Goal: Transaction & Acquisition: Purchase product/service

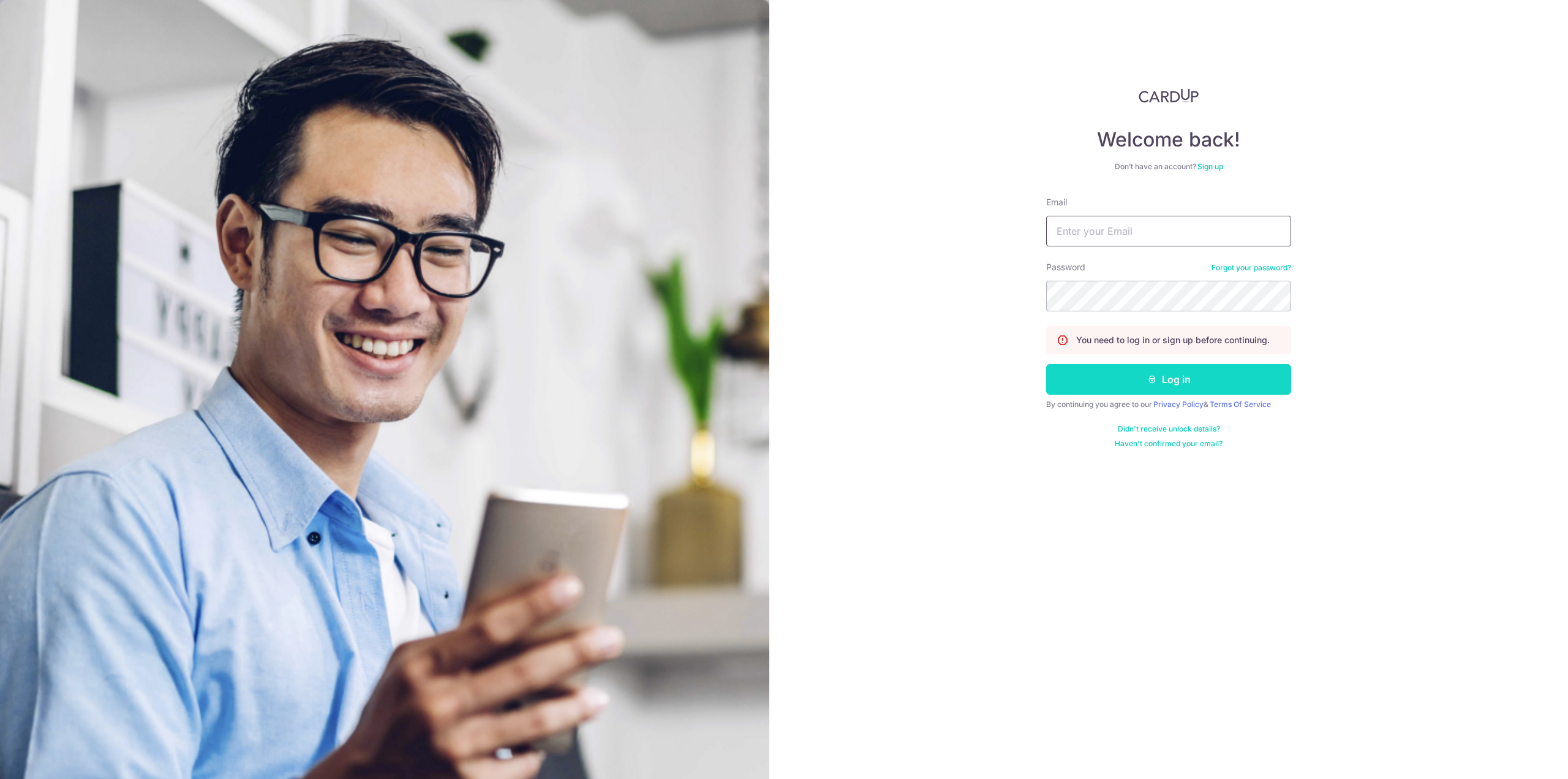
type input "[EMAIL_ADDRESS][DOMAIN_NAME]"
click at [1138, 381] on button "Log in" at bounding box center [1169, 380] width 245 height 31
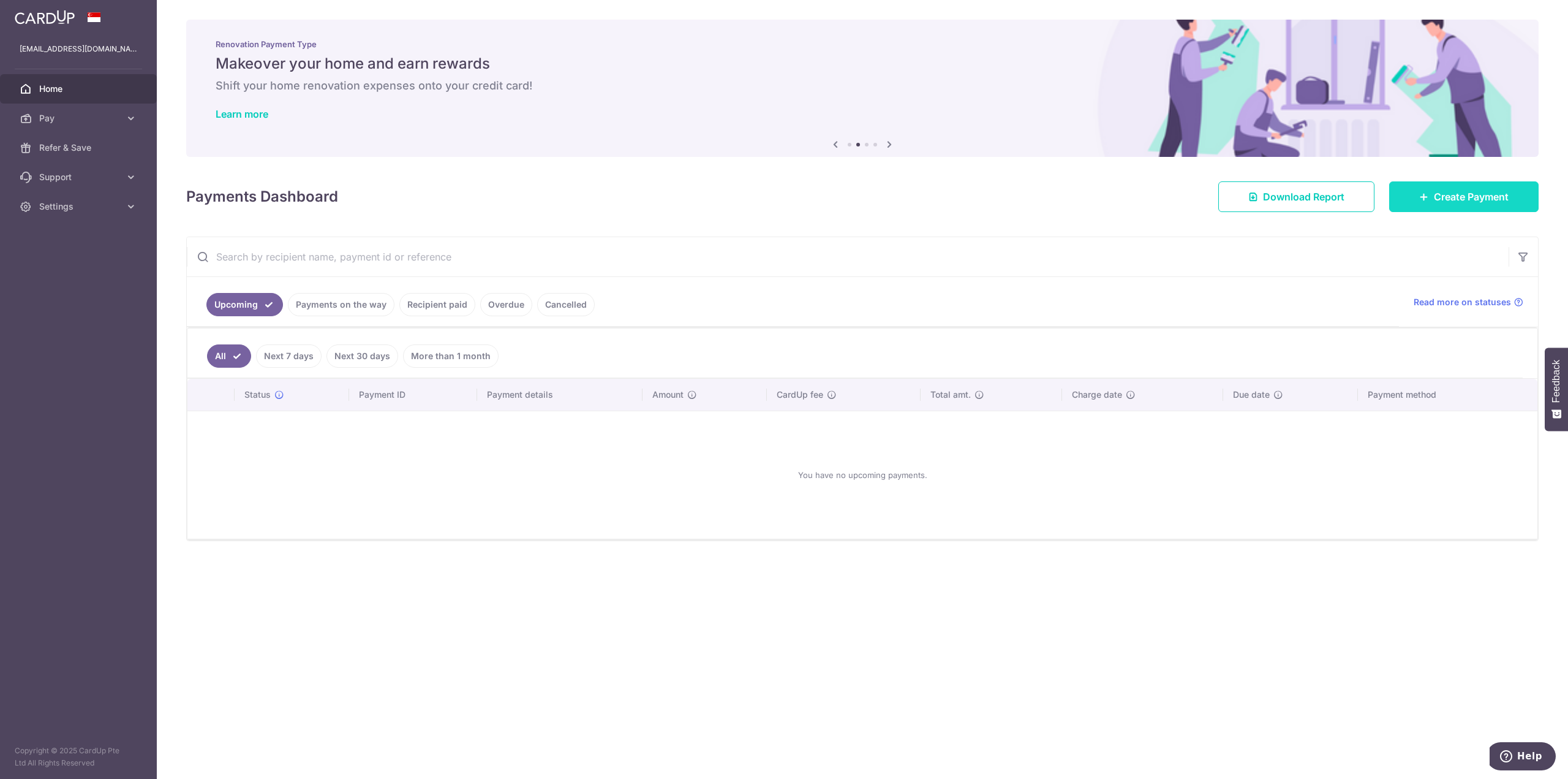
click at [1440, 197] on span "Create Payment" at bounding box center [1471, 196] width 74 height 14
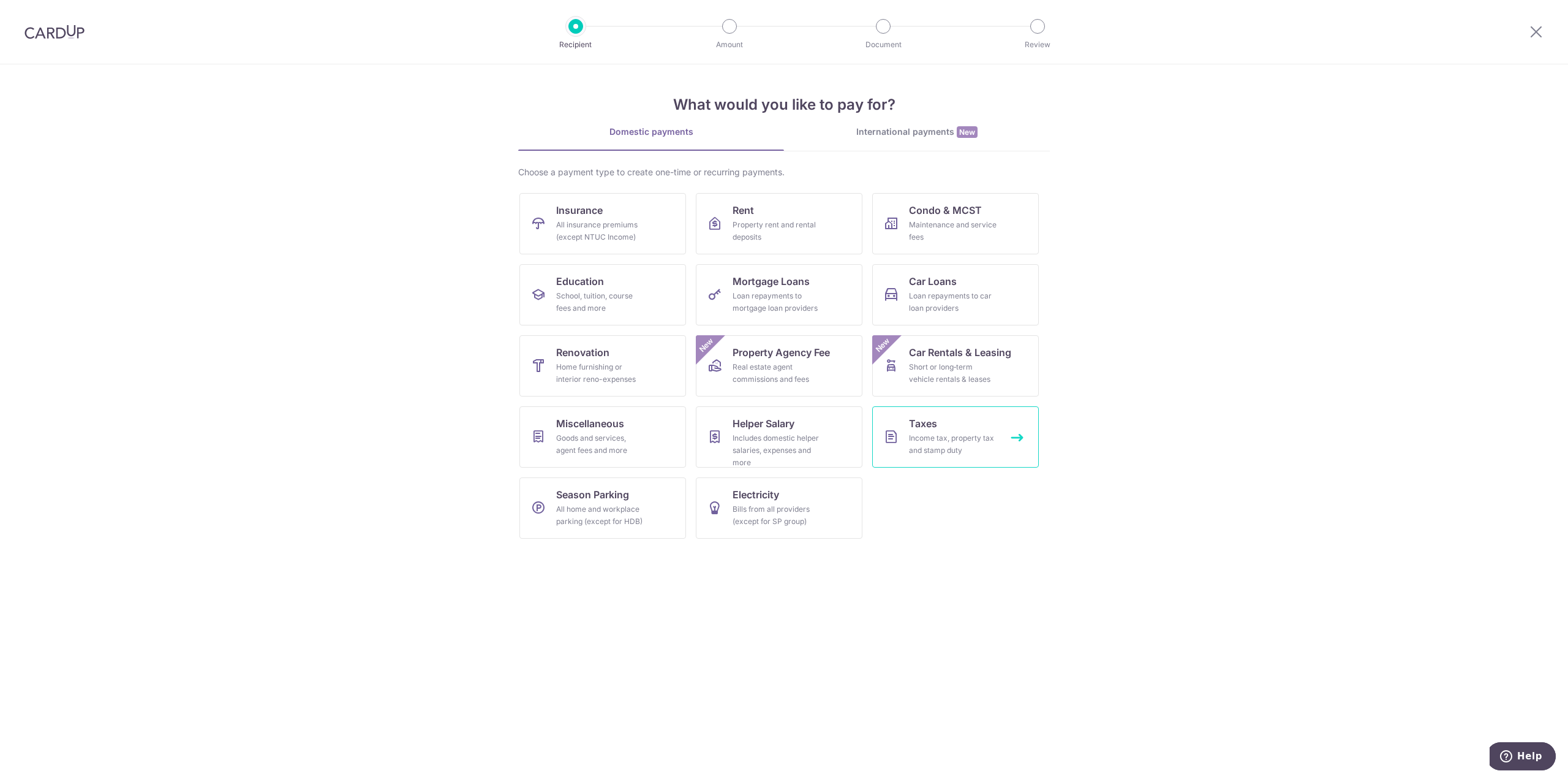
click at [931, 428] on span "Taxes" at bounding box center [923, 423] width 28 height 14
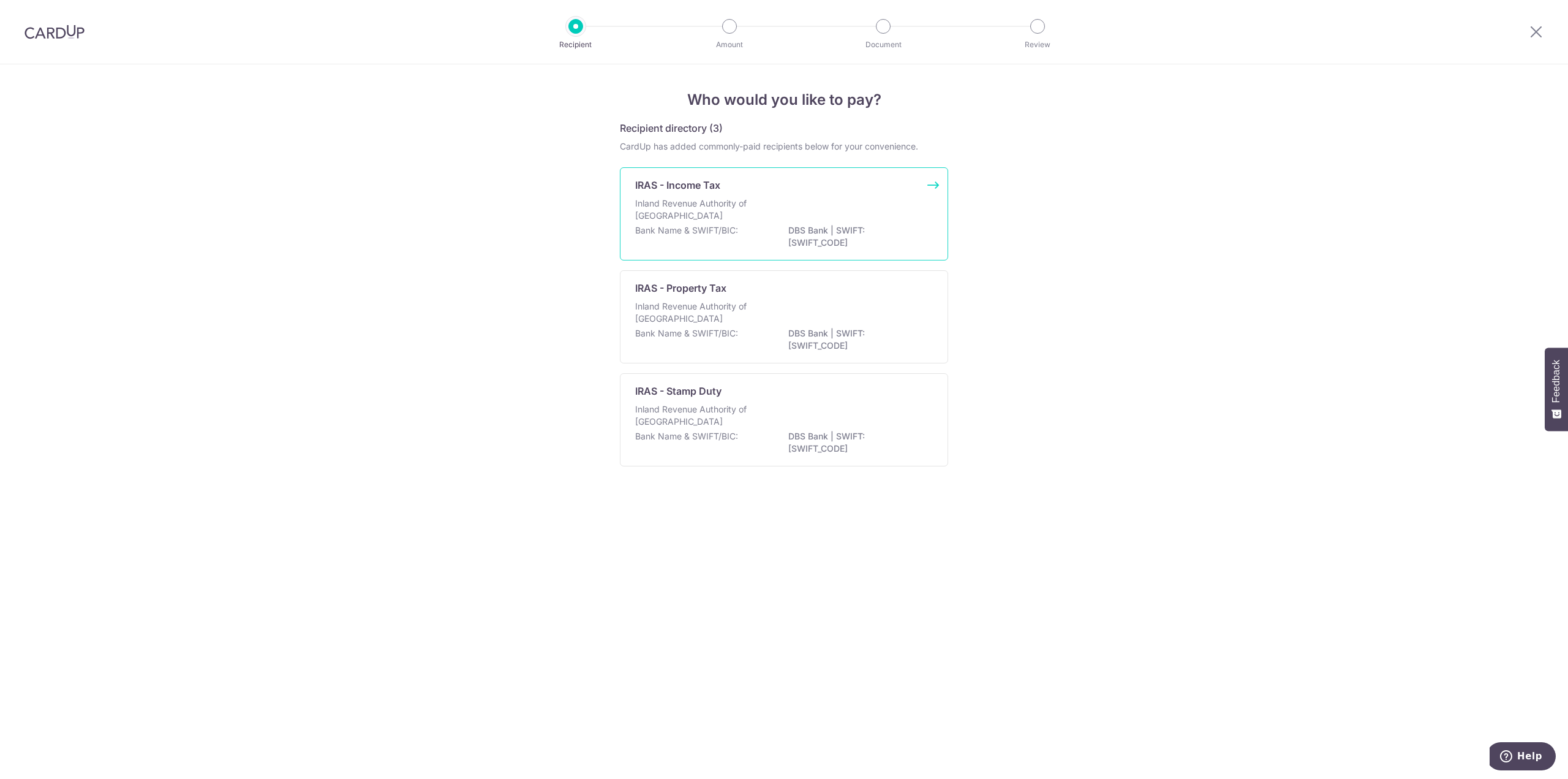
click at [713, 203] on p "Inland Revenue Authority of Singapore" at bounding box center [700, 209] width 129 height 24
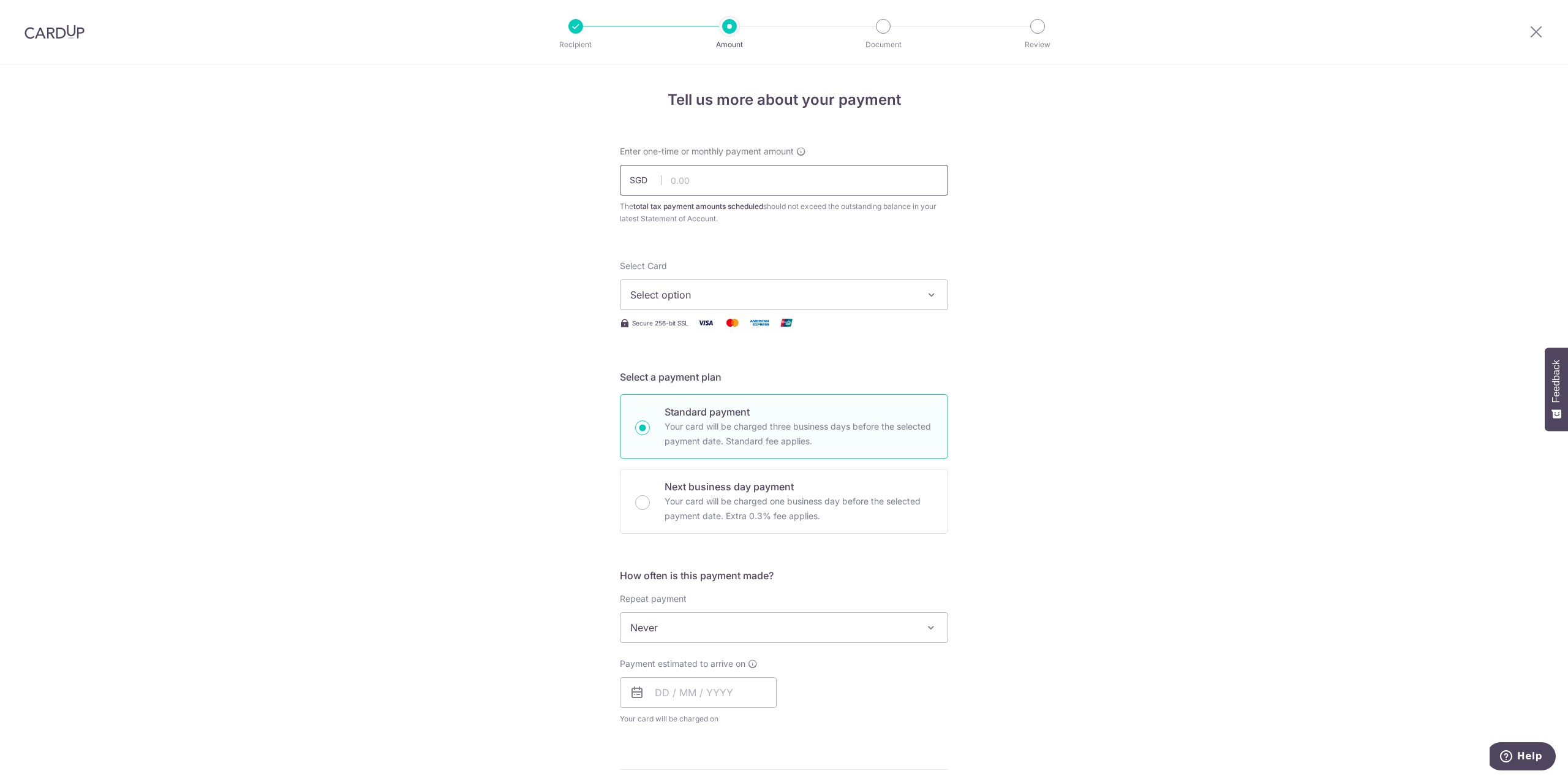
click at [712, 184] on input "text" at bounding box center [784, 181] width 328 height 31
type input "300.00"
click at [693, 291] on span "Select option" at bounding box center [774, 294] width 286 height 14
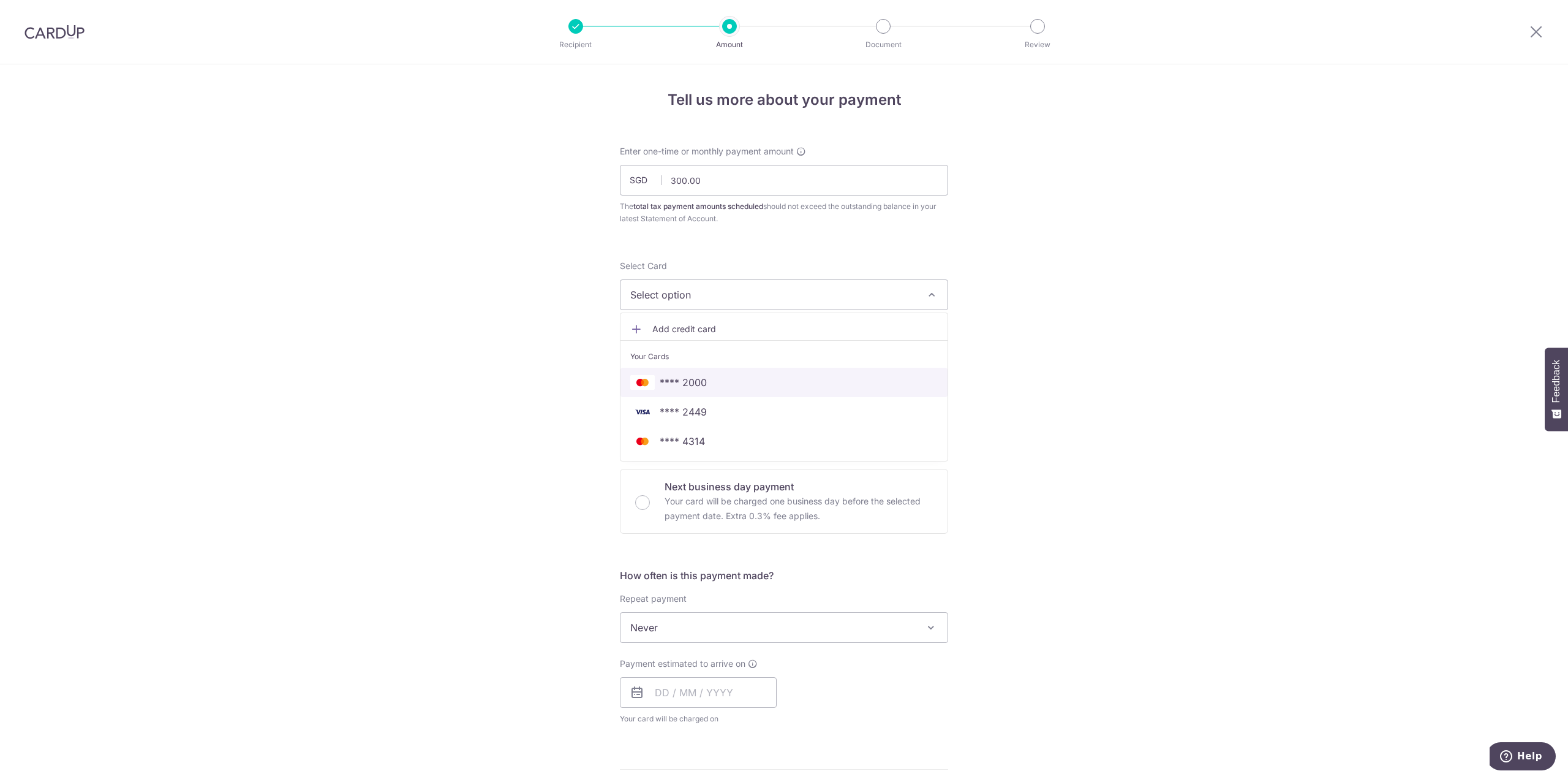
click at [700, 377] on span "**** 2000" at bounding box center [683, 382] width 47 height 14
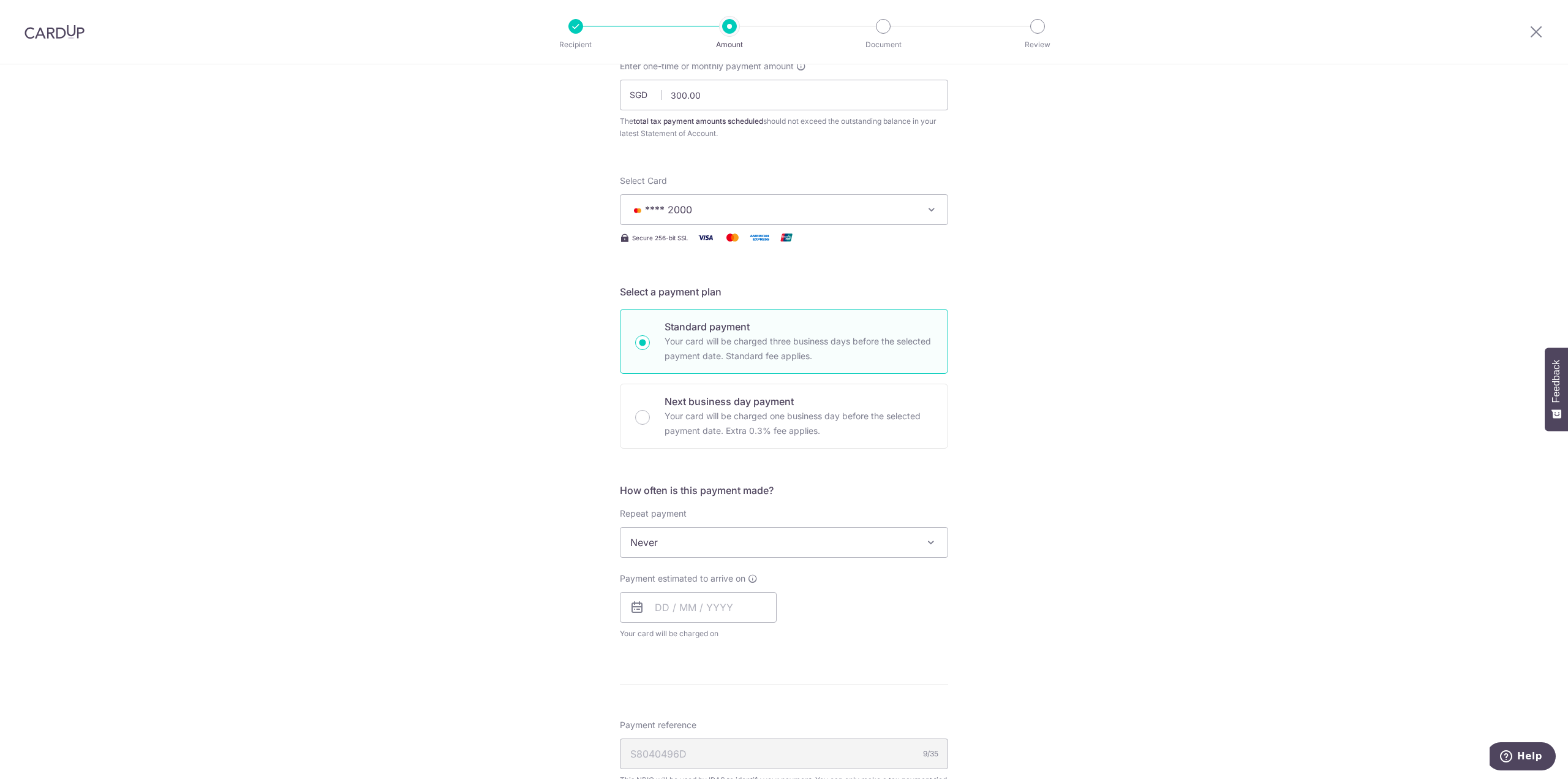
scroll to position [123, 0]
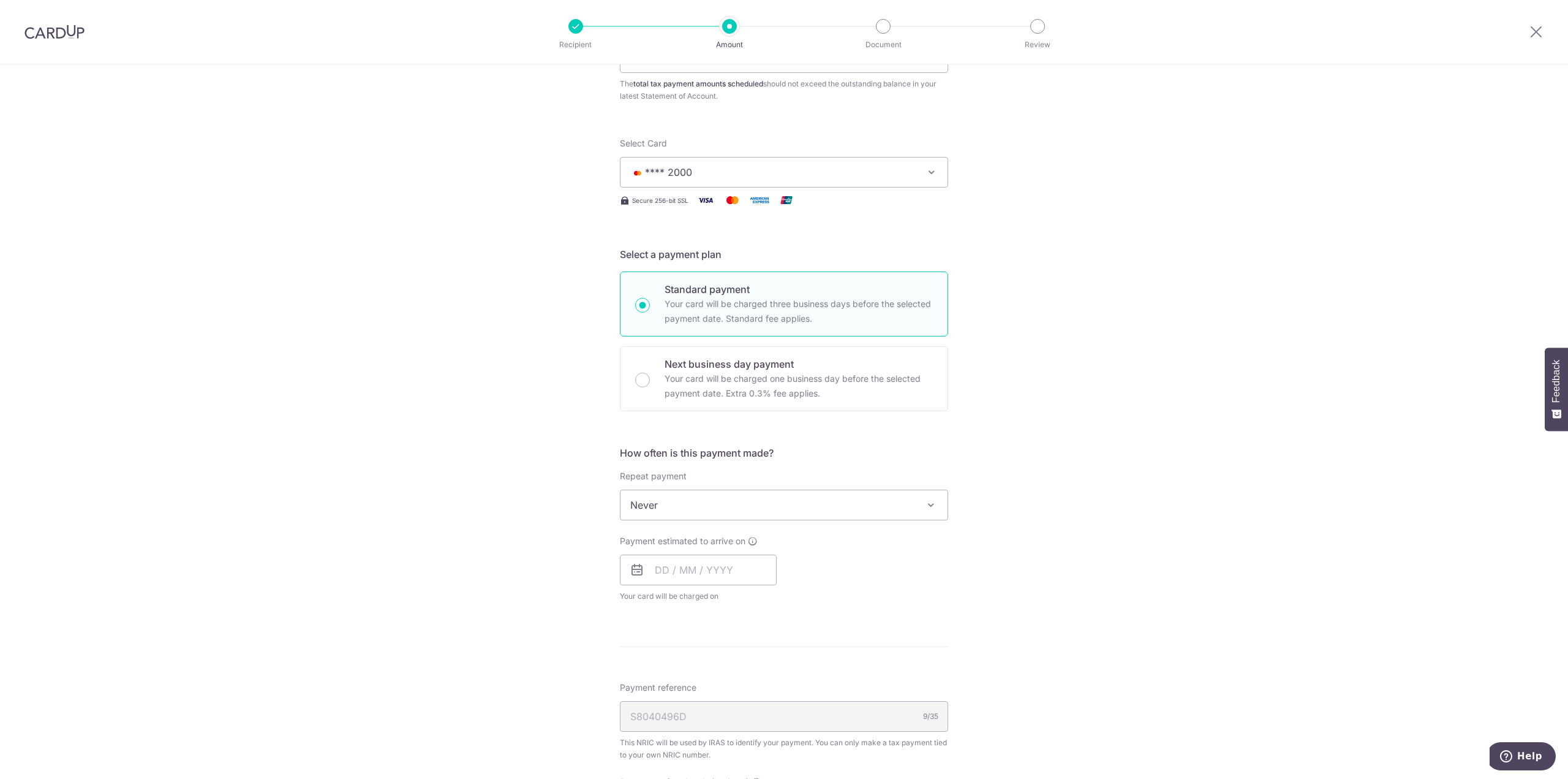
click at [664, 502] on span "Never" at bounding box center [784, 505] width 328 height 29
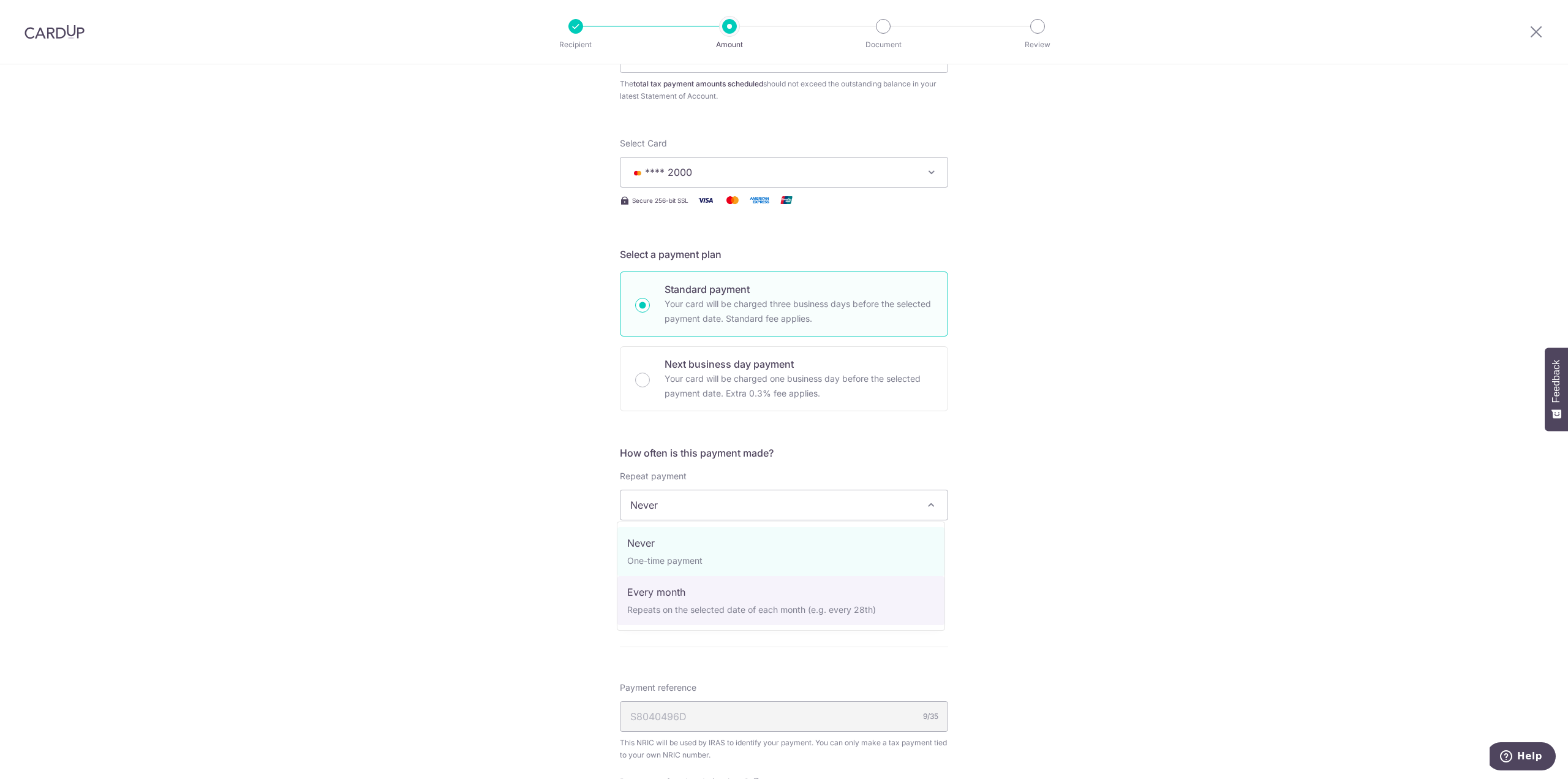
select select "3"
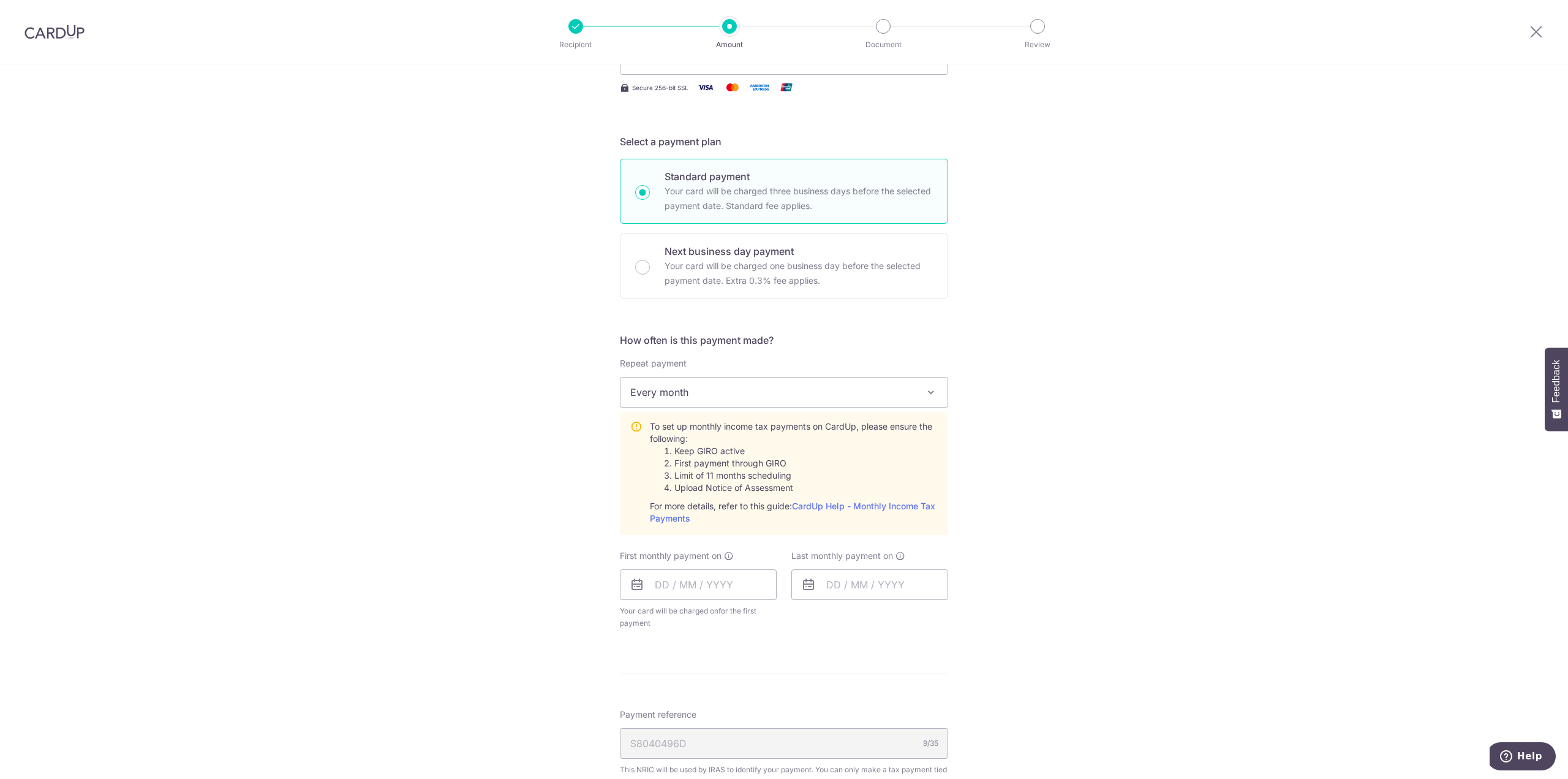
scroll to position [306, 0]
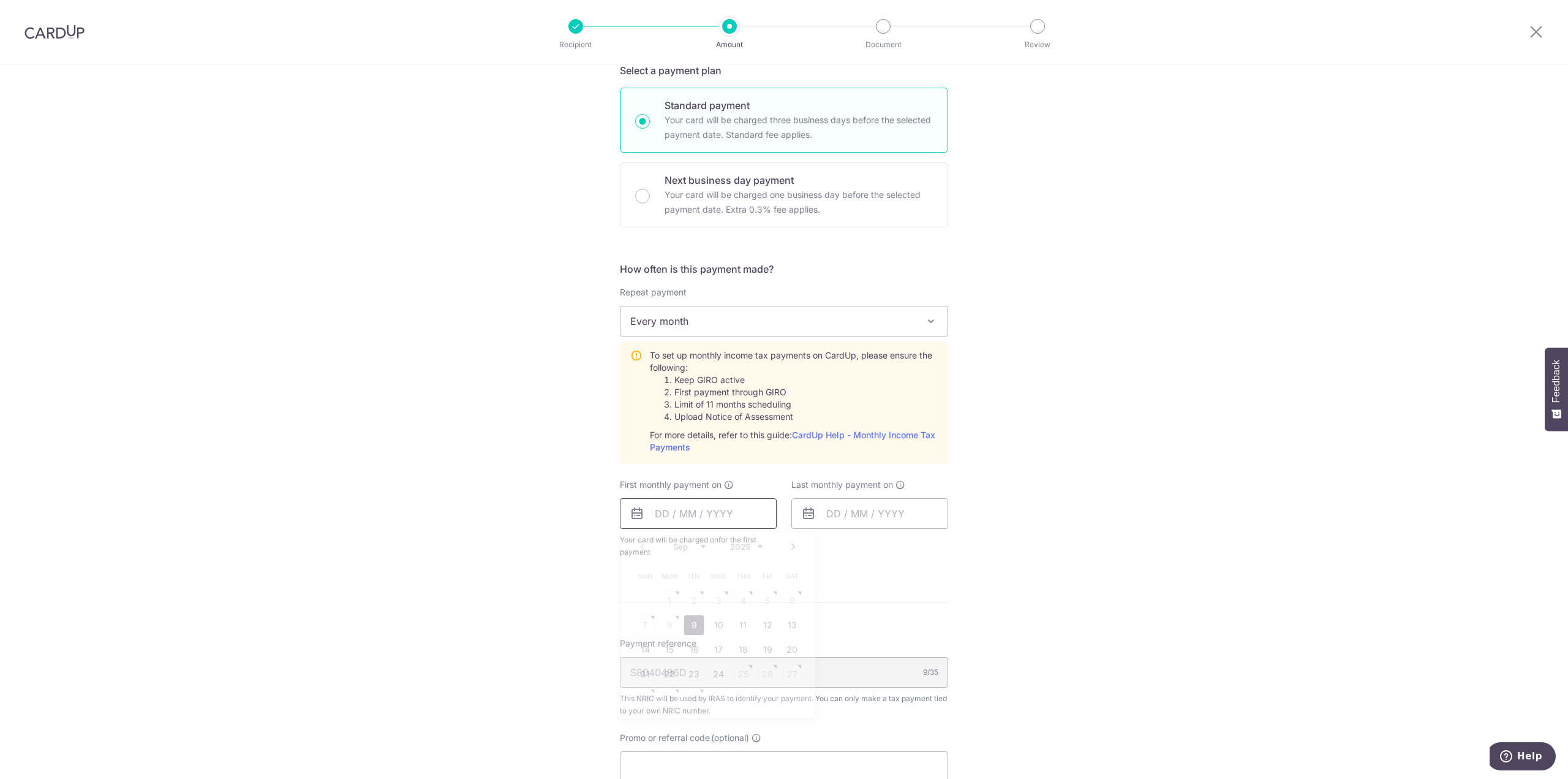
click at [698, 522] on input "text" at bounding box center [698, 514] width 157 height 31
click at [499, 696] on div "Tell us more about your payment Enter one-time or monthly payment amount SGD 30…" at bounding box center [784, 397] width 1568 height 1278
click at [645, 524] on input "text" at bounding box center [698, 514] width 157 height 31
click at [794, 543] on link "Next" at bounding box center [793, 546] width 14 height 14
click at [689, 625] on link "7" at bounding box center [694, 625] width 19 height 19
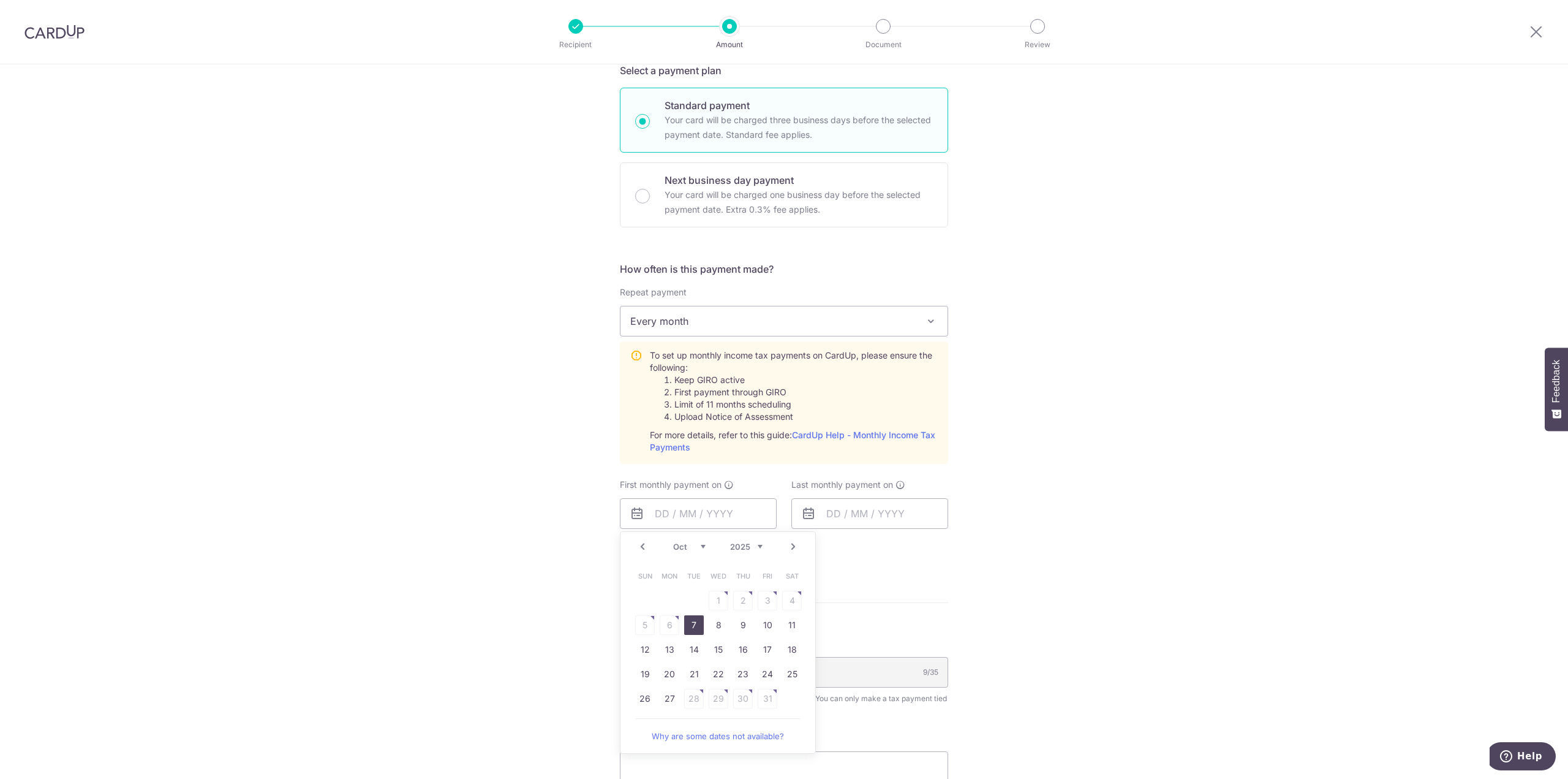
type input "[DATE]"
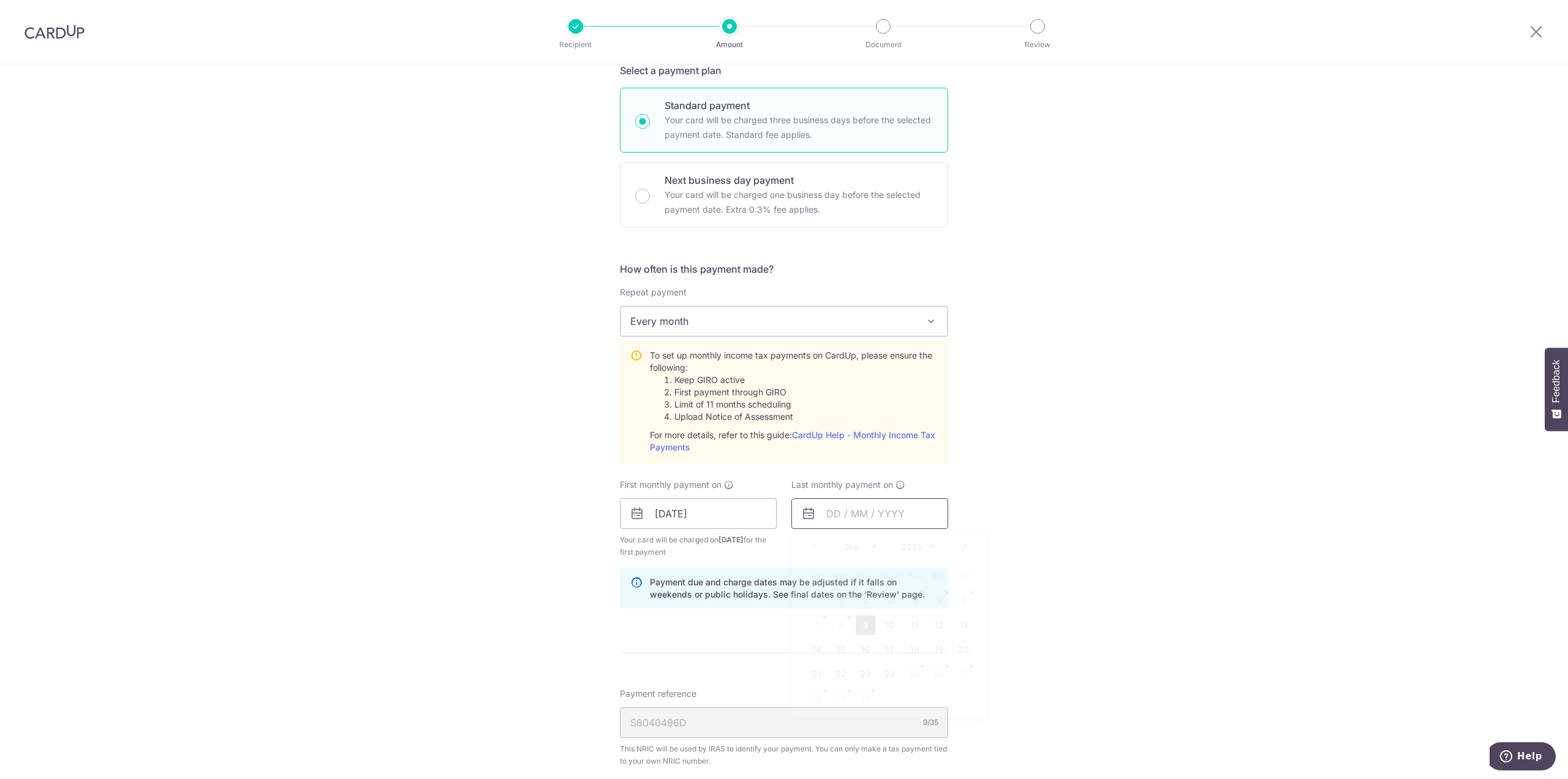
click at [830, 515] on input "text" at bounding box center [870, 514] width 157 height 31
click at [926, 545] on select "2025 2026" at bounding box center [918, 547] width 33 height 10
click at [873, 545] on select "Jan Feb Mar Apr May Jun Jul Aug Sep Oct" at bounding box center [861, 547] width 33 height 10
click at [811, 542] on link "Prev" at bounding box center [813, 546] width 14 height 14
click at [835, 618] on link "9" at bounding box center [841, 625] width 19 height 19
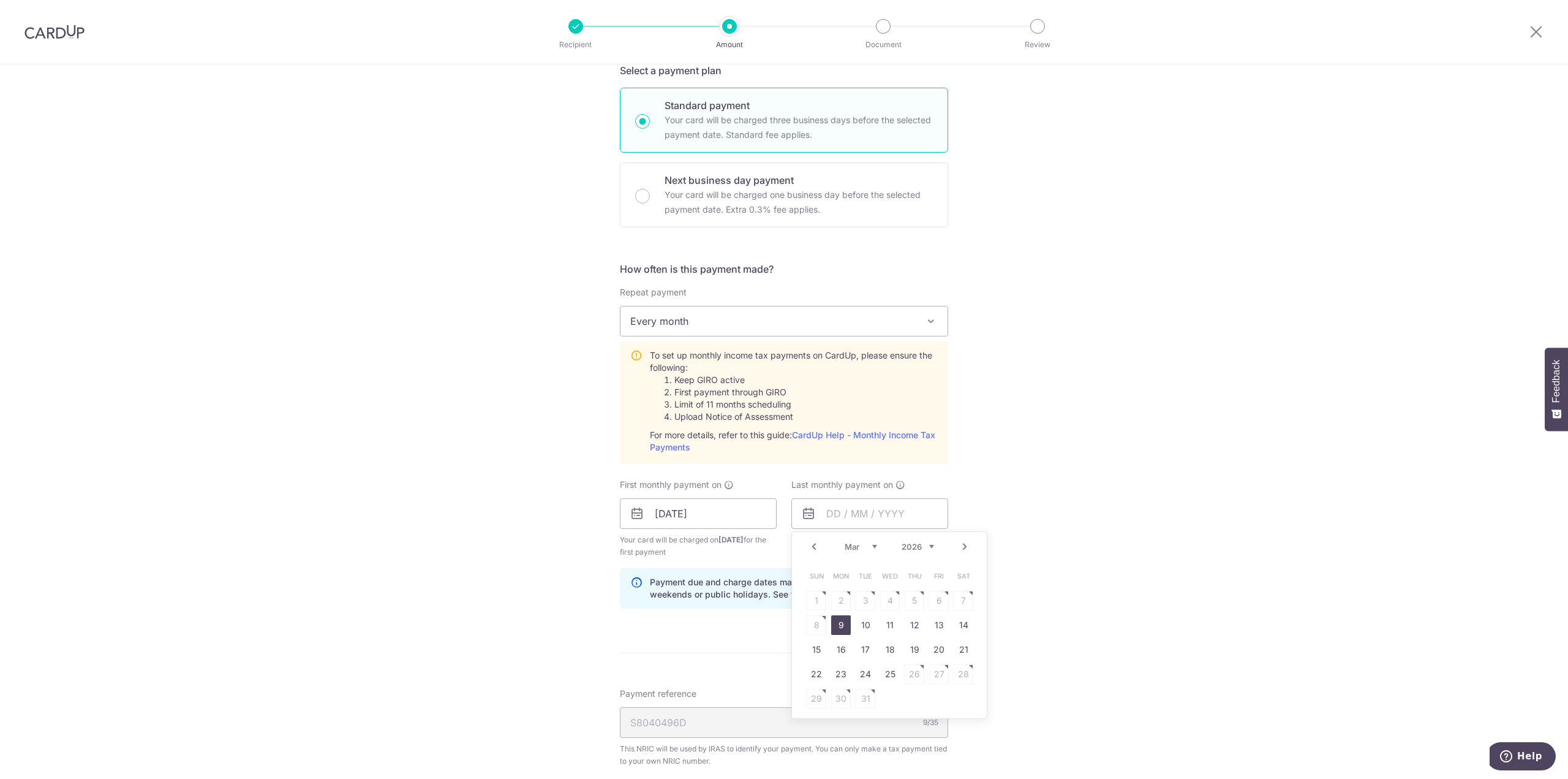
type input "[DATE]"
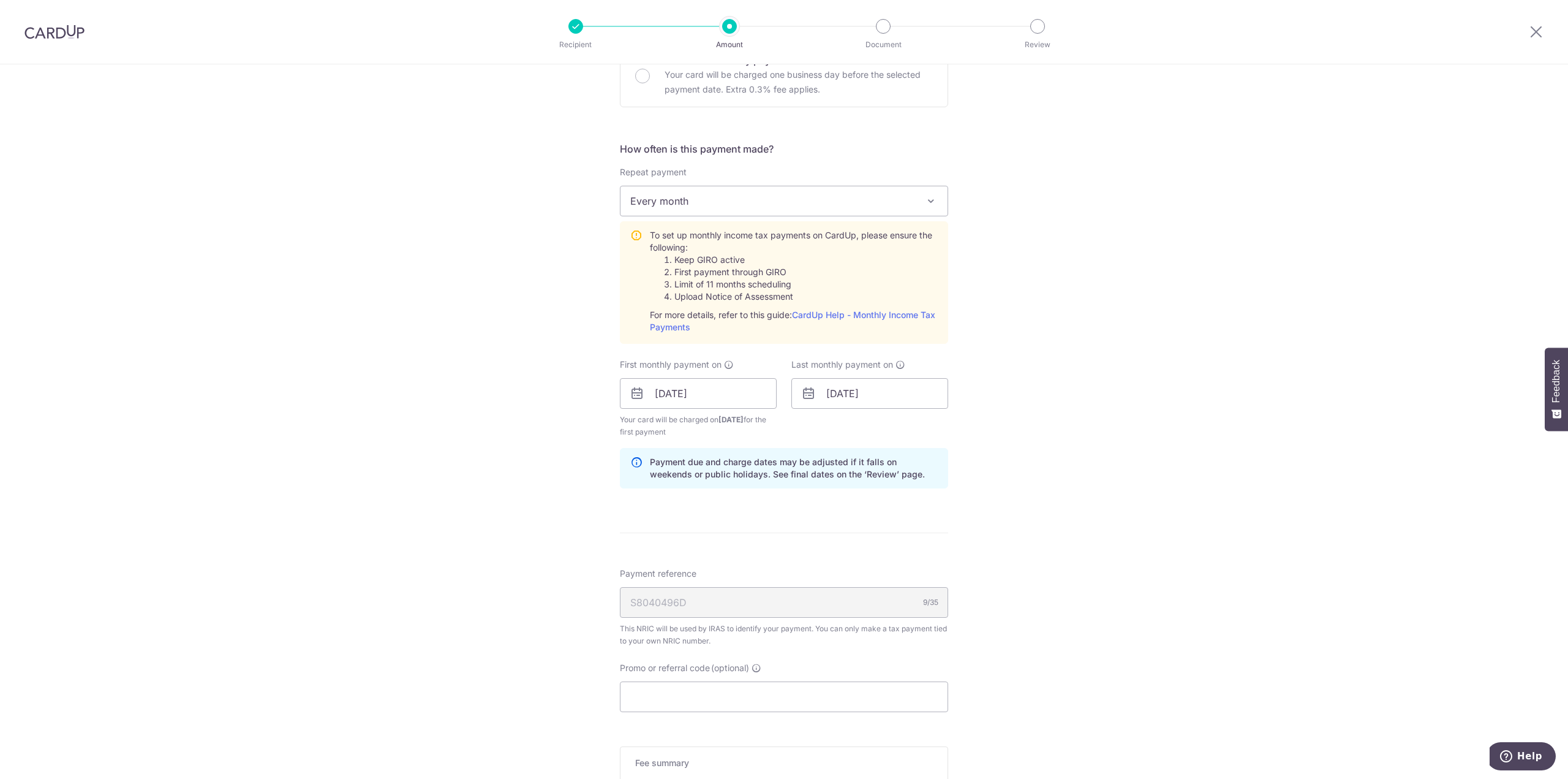
scroll to position [610, 0]
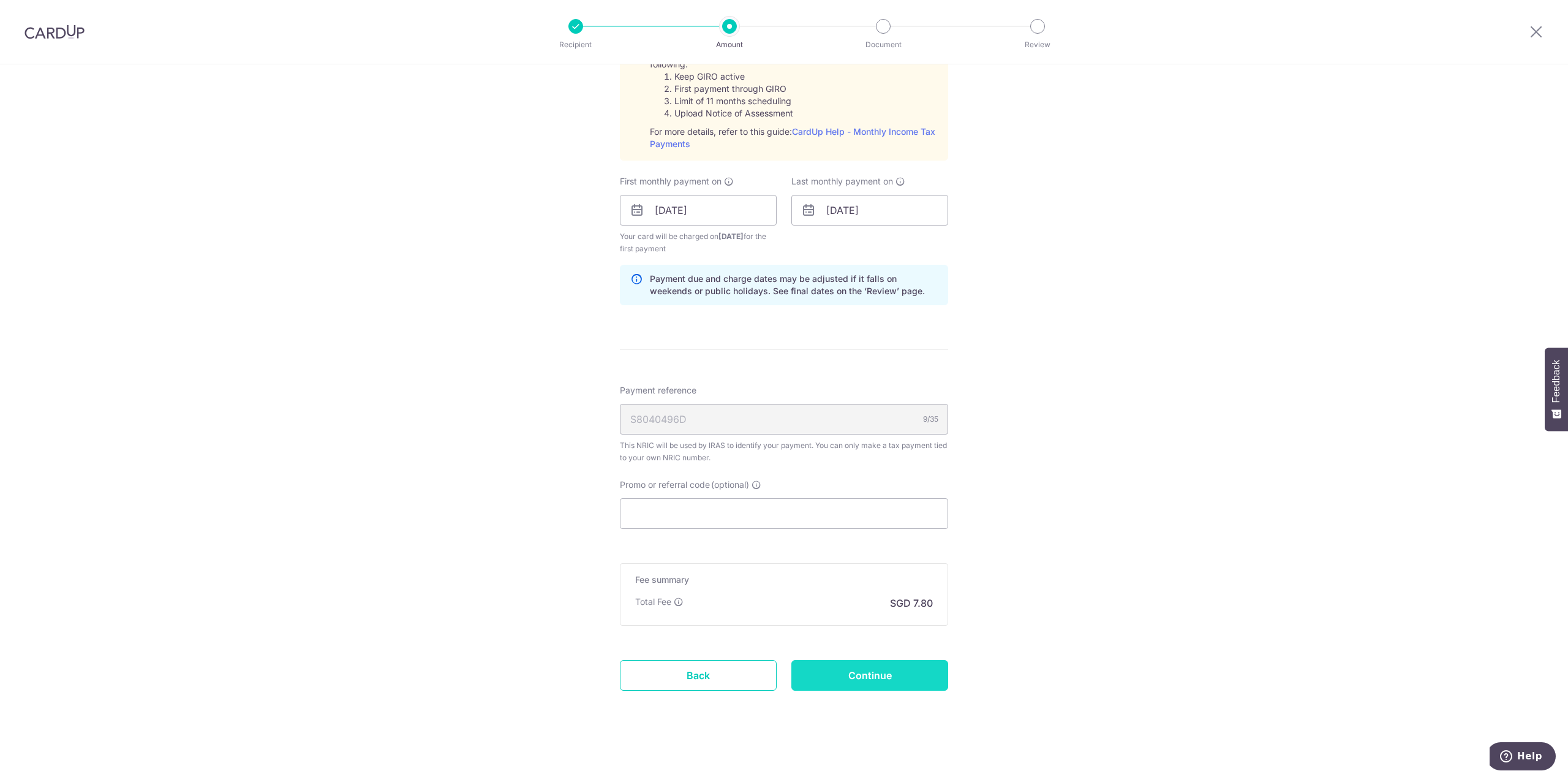
click at [840, 662] on input "Continue" at bounding box center [870, 676] width 157 height 31
type input "Create Schedule"
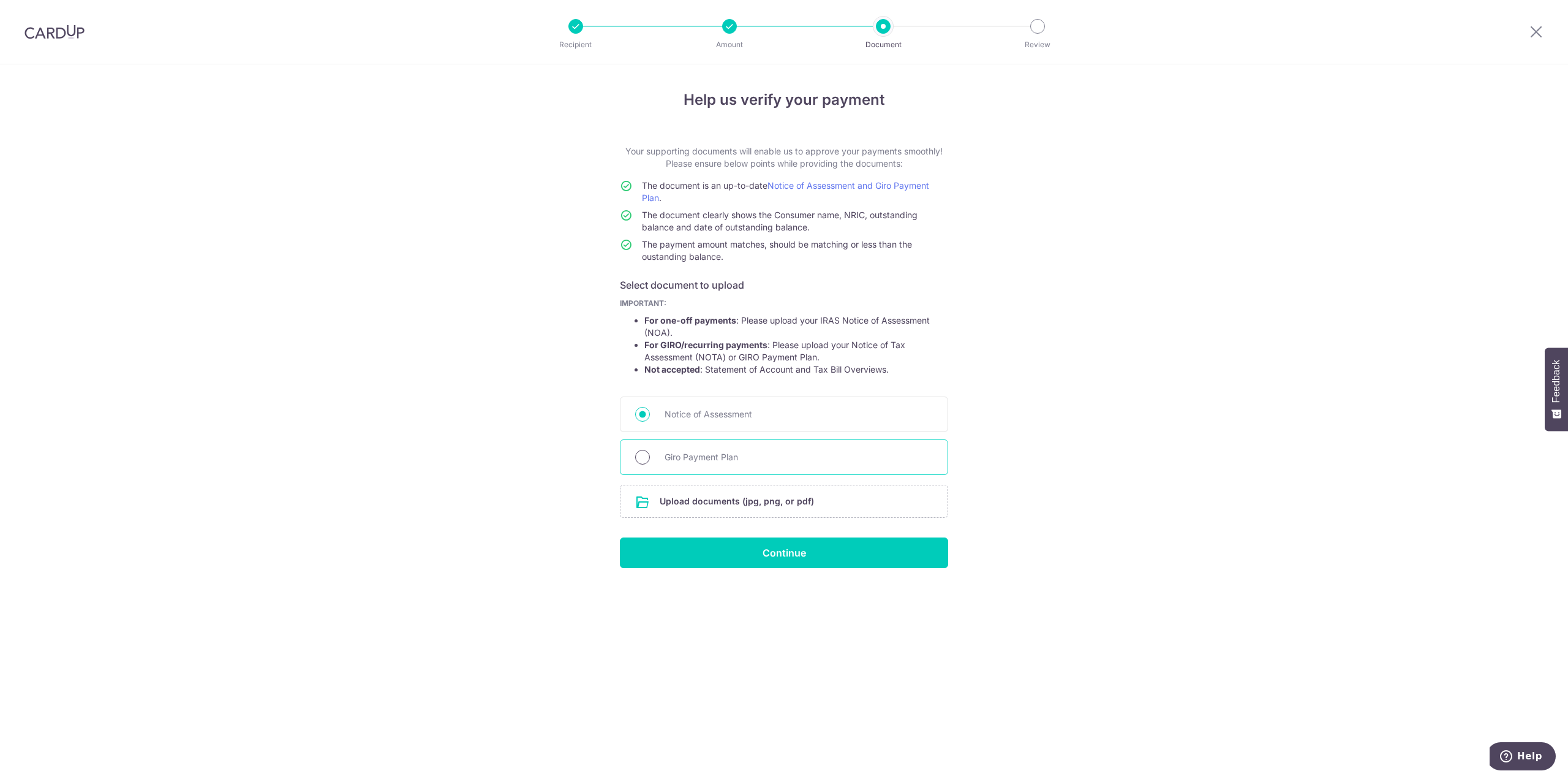
click at [649, 458] on input "Giro Payment Plan" at bounding box center [642, 456] width 14 height 14
radio input "true"
click at [696, 505] on input "file" at bounding box center [784, 501] width 328 height 32
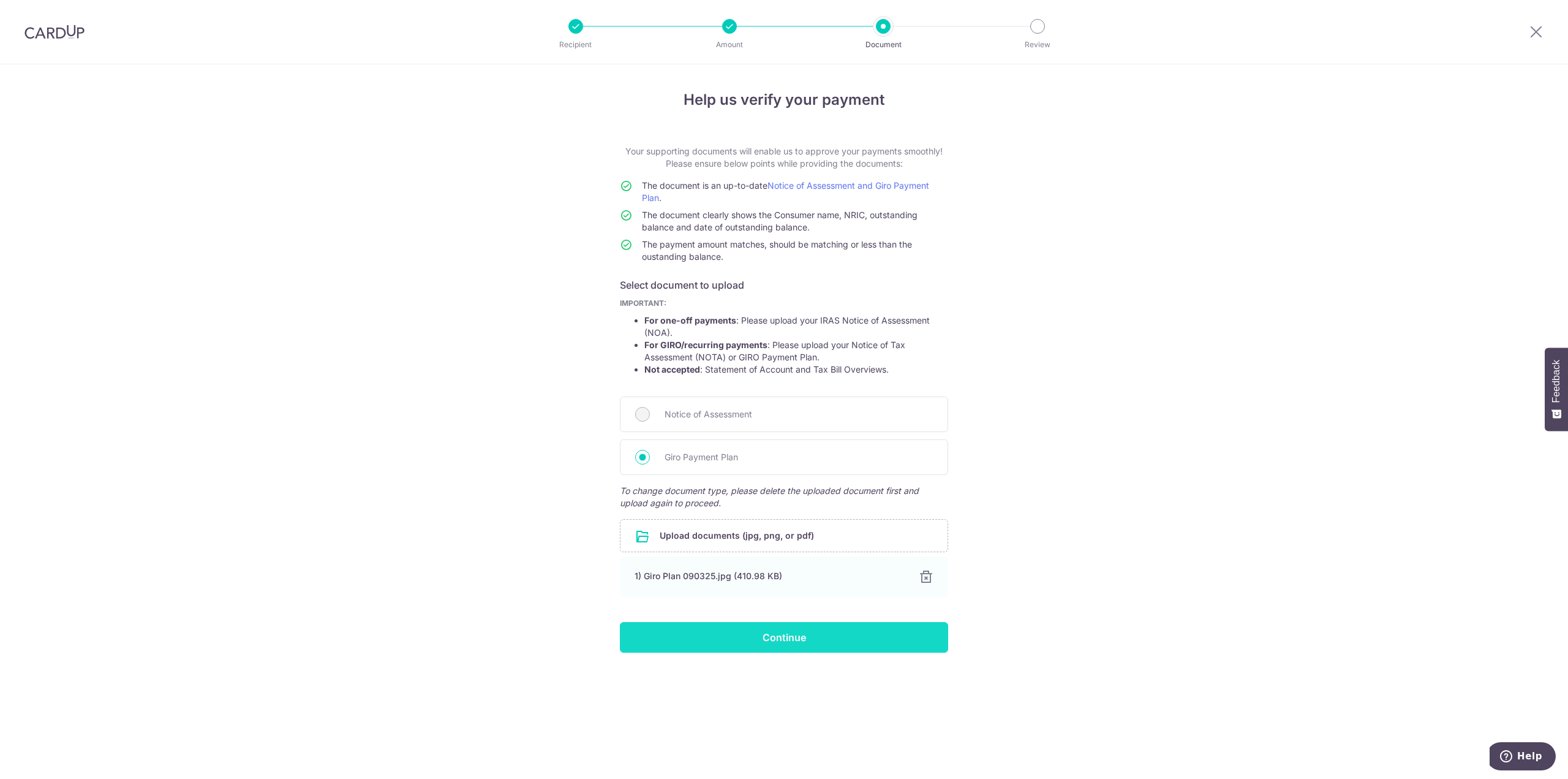
click at [795, 638] on input "Continue" at bounding box center [784, 638] width 328 height 31
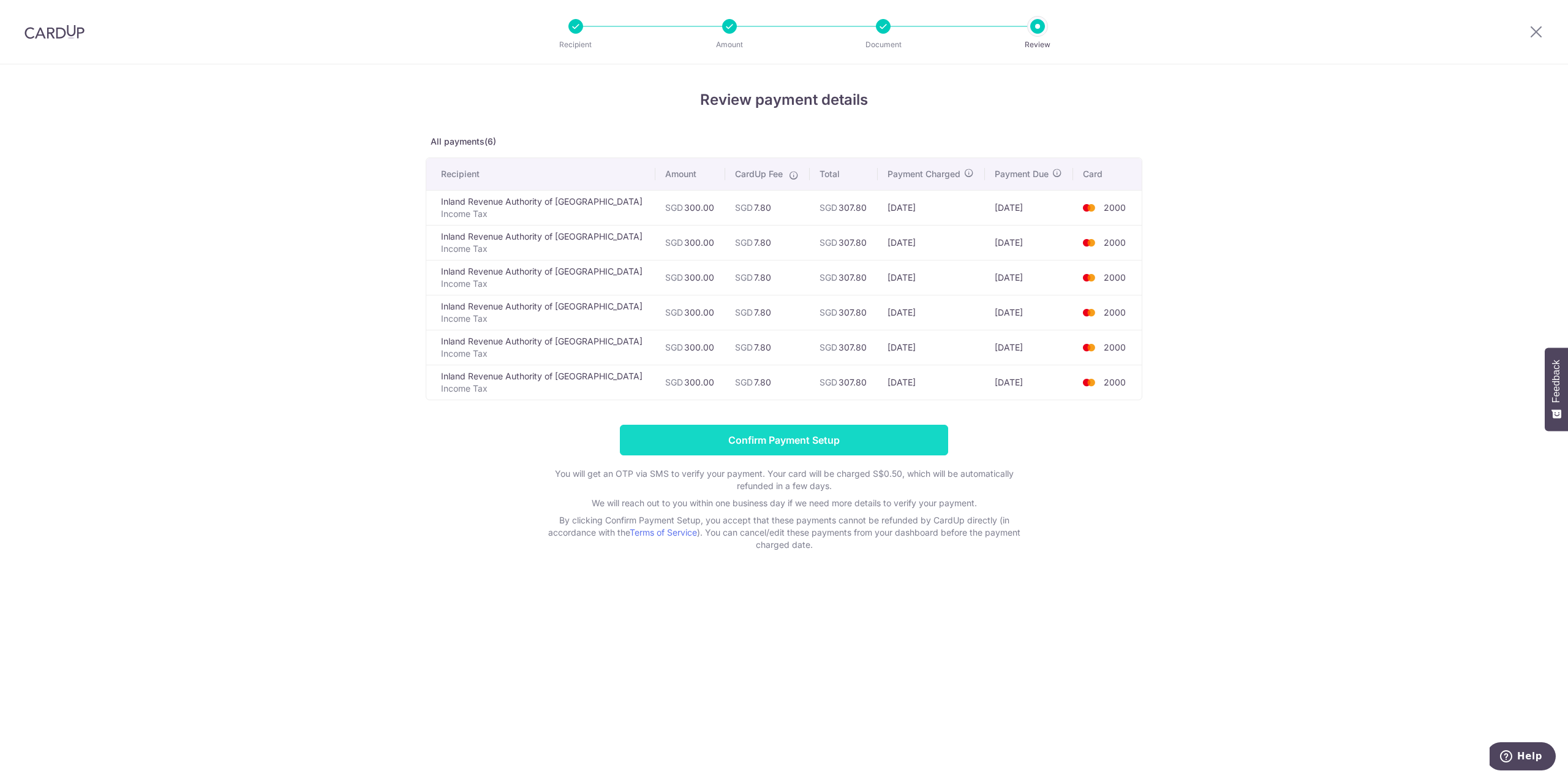
click at [858, 442] on input "Confirm Payment Setup" at bounding box center [784, 440] width 328 height 31
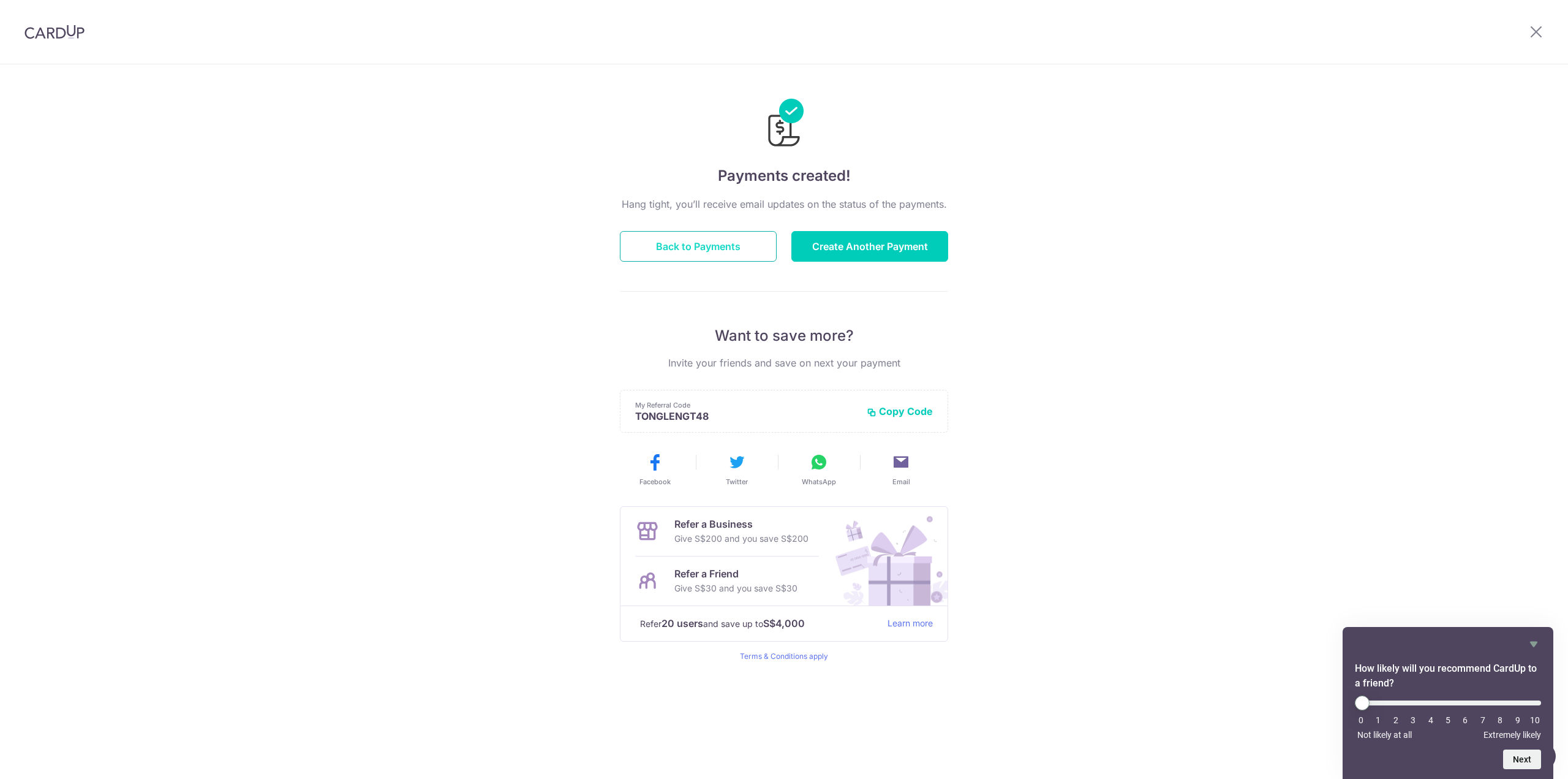
click at [698, 250] on button "Back to Payments" at bounding box center [698, 246] width 157 height 31
